Goal: Transaction & Acquisition: Book appointment/travel/reservation

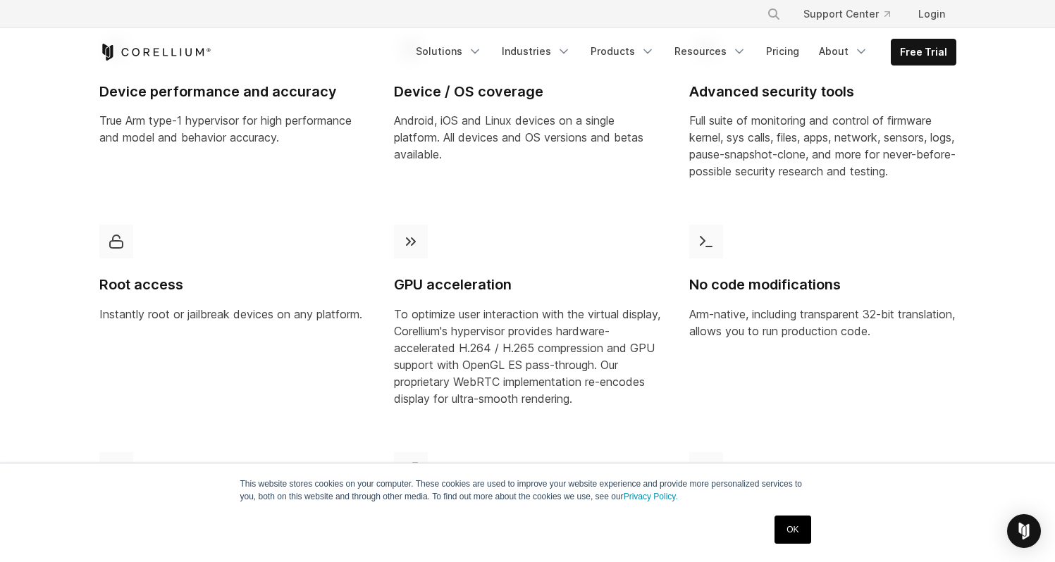
scroll to position [859, 0]
click at [792, 532] on link "OK" at bounding box center [792, 530] width 36 height 28
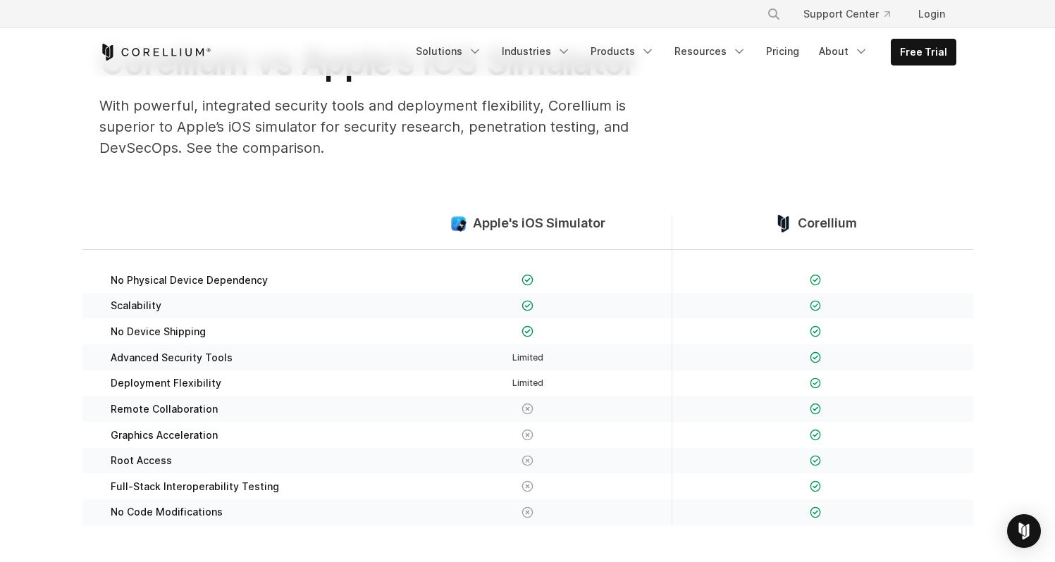
scroll to position [0, 0]
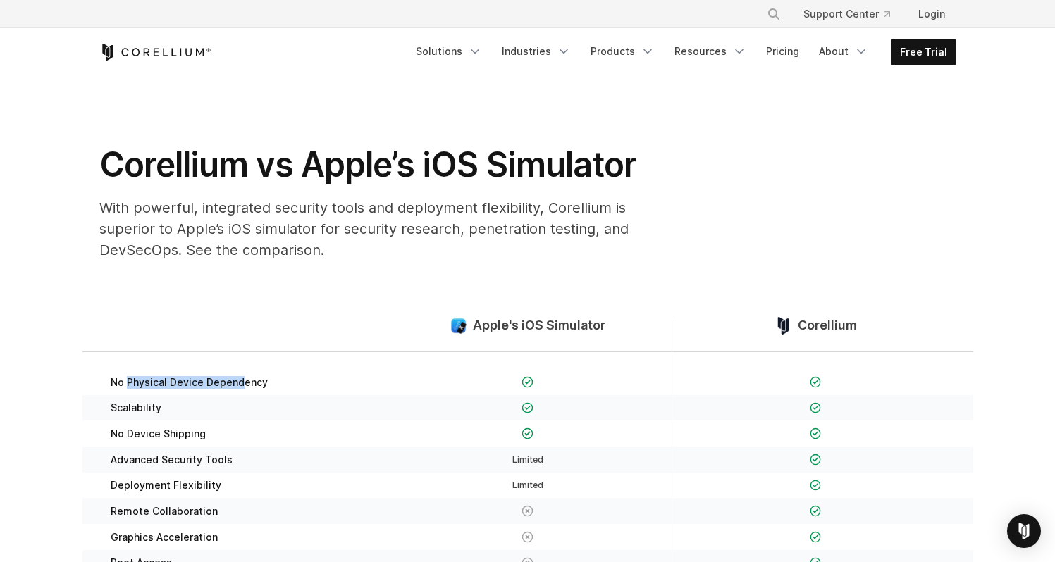
drag, startPoint x: 125, startPoint y: 380, endPoint x: 237, endPoint y: 383, distance: 111.4
click at [237, 383] on span "No Physical Device Dependency" at bounding box center [189, 382] width 157 height 13
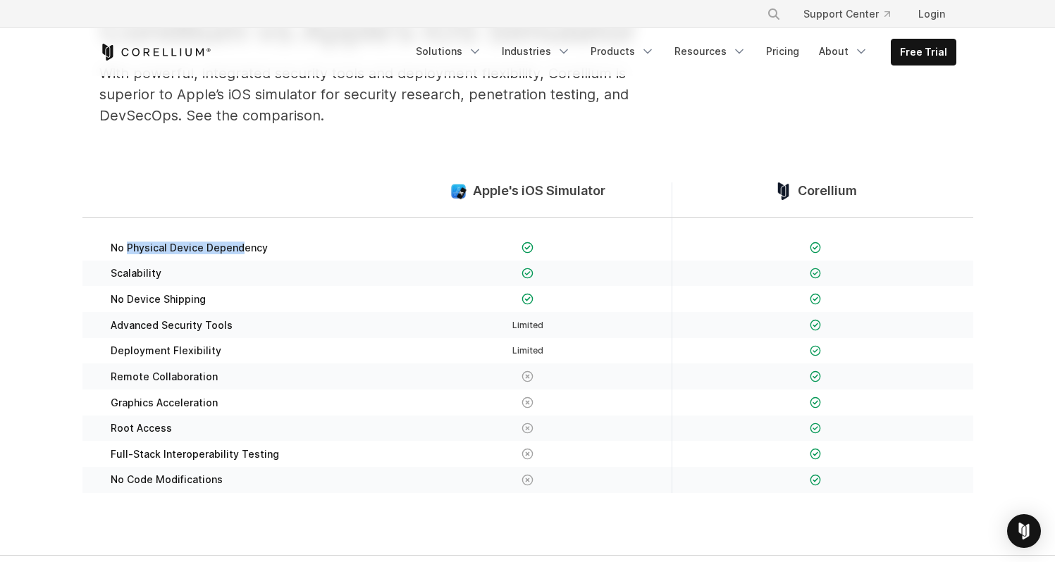
scroll to position [136, 0]
click at [929, 64] on link "Free Trial" at bounding box center [923, 51] width 64 height 25
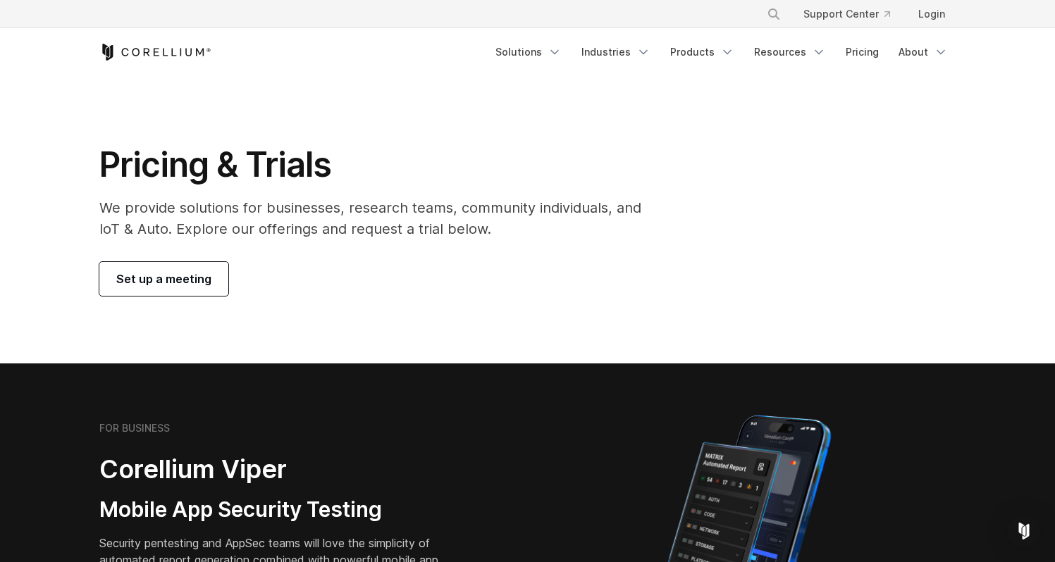
click at [444, 209] on p "We provide solutions for businesses, research teams, community individuals, and…" at bounding box center [380, 218] width 562 height 42
drag, startPoint x: 355, startPoint y: 216, endPoint x: 504, endPoint y: 212, distance: 149.4
click at [504, 212] on p "We provide solutions for businesses, research teams, community individuals, and…" at bounding box center [380, 218] width 562 height 42
click at [180, 277] on span "Set up a meeting" at bounding box center [163, 279] width 95 height 17
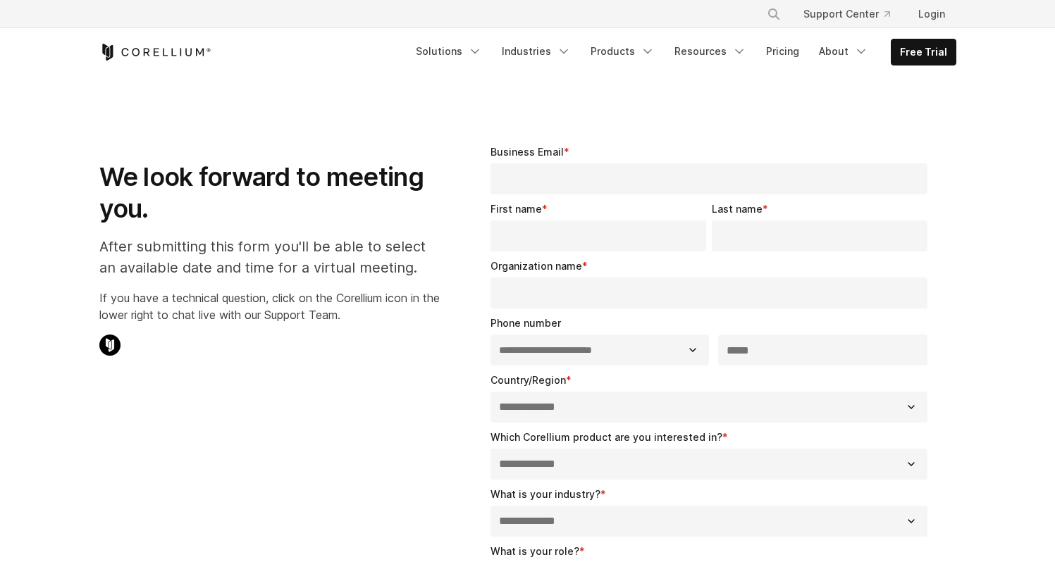
select select "**"
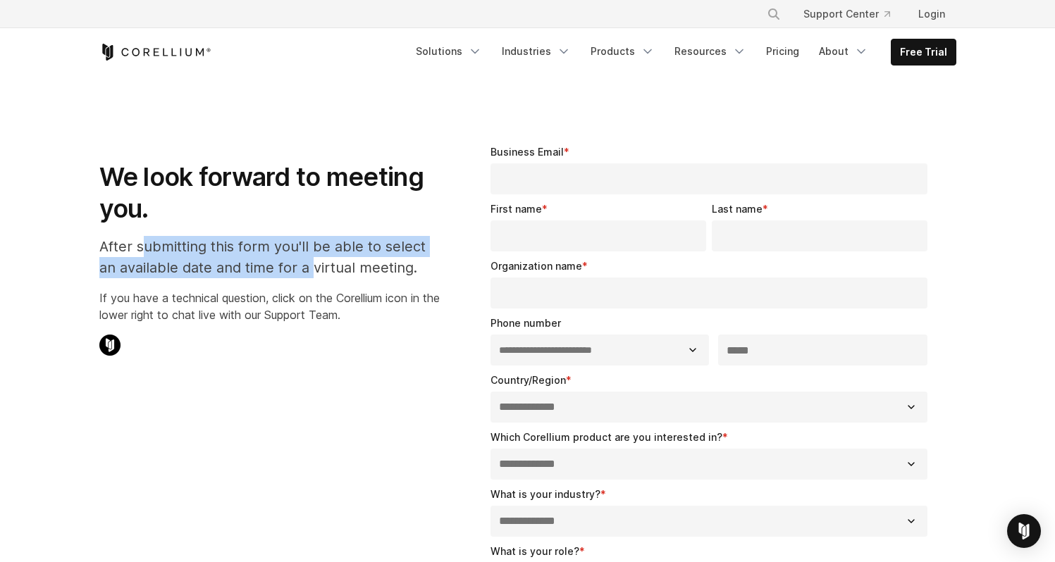
drag, startPoint x: 142, startPoint y: 246, endPoint x: 314, endPoint y: 268, distance: 173.4
click at [314, 268] on p "After submitting this form you'll be able to select an available date and time …" at bounding box center [269, 257] width 340 height 42
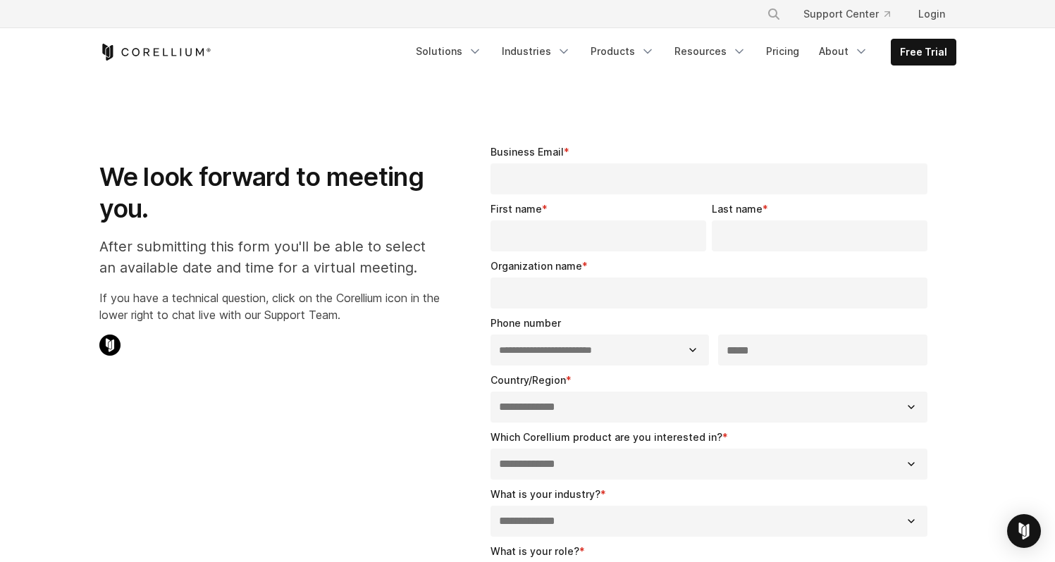
click at [351, 304] on p "If you have a technical question, click on the Corellium icon in the lower righ…" at bounding box center [269, 307] width 340 height 34
drag, startPoint x: 241, startPoint y: 267, endPoint x: 392, endPoint y: 275, distance: 151.0
click at [392, 275] on p "After submitting this form you'll be able to select an available date and time …" at bounding box center [269, 257] width 340 height 42
click at [361, 312] on p "If you have a technical question, click on the Corellium icon in the lower righ…" at bounding box center [269, 307] width 340 height 34
click at [807, 53] on link "Pricing" at bounding box center [782, 51] width 50 height 25
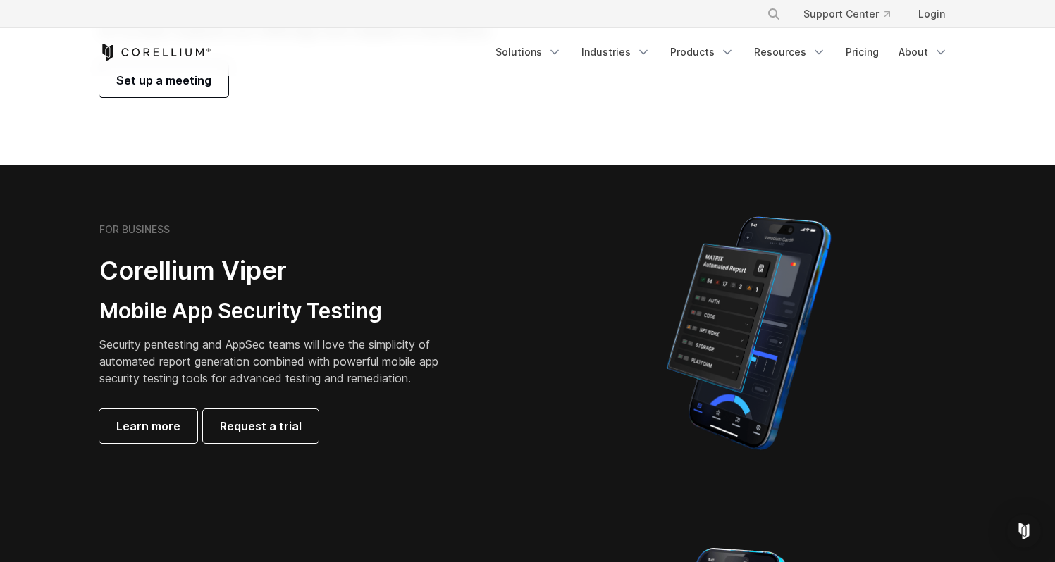
scroll to position [82, 0]
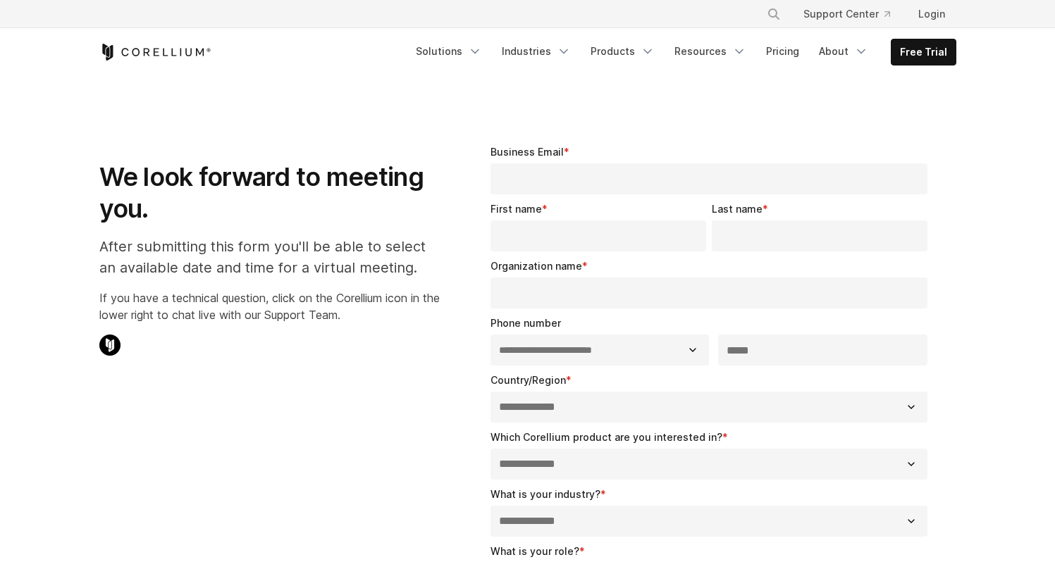
select select "**"
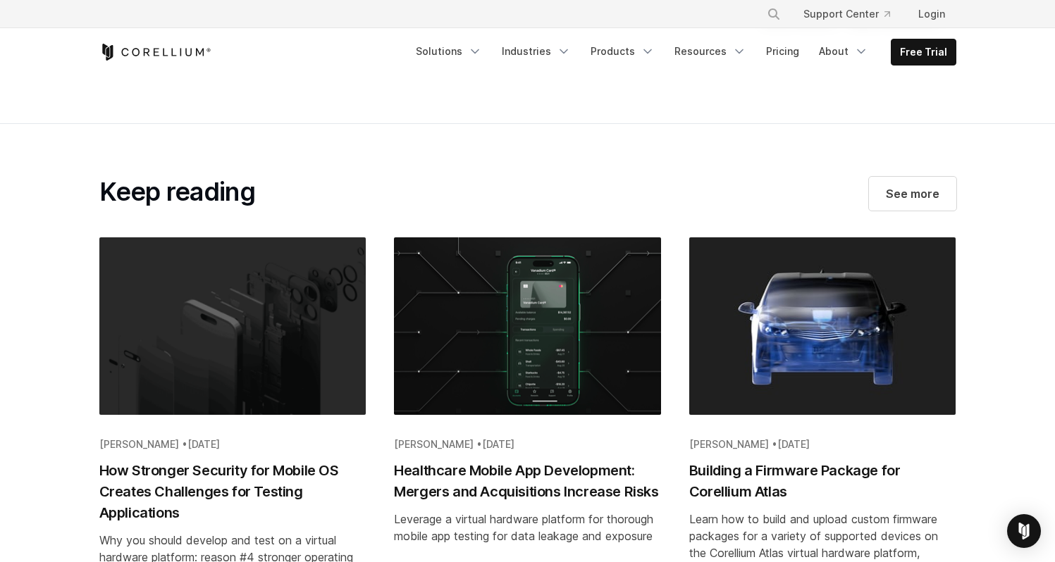
scroll to position [3454, 0]
